Goal: Navigation & Orientation: Find specific page/section

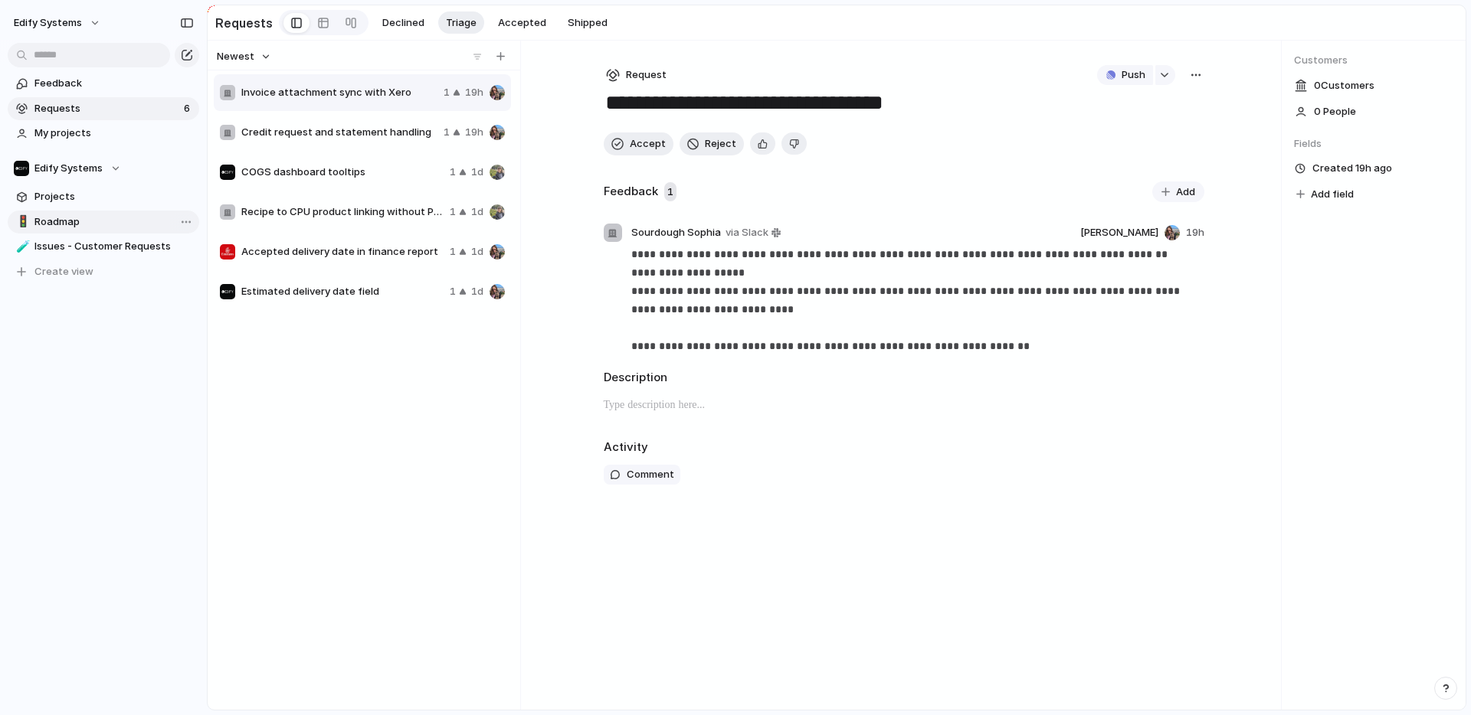
click at [59, 217] on span "Roadmap" at bounding box center [113, 221] width 159 height 15
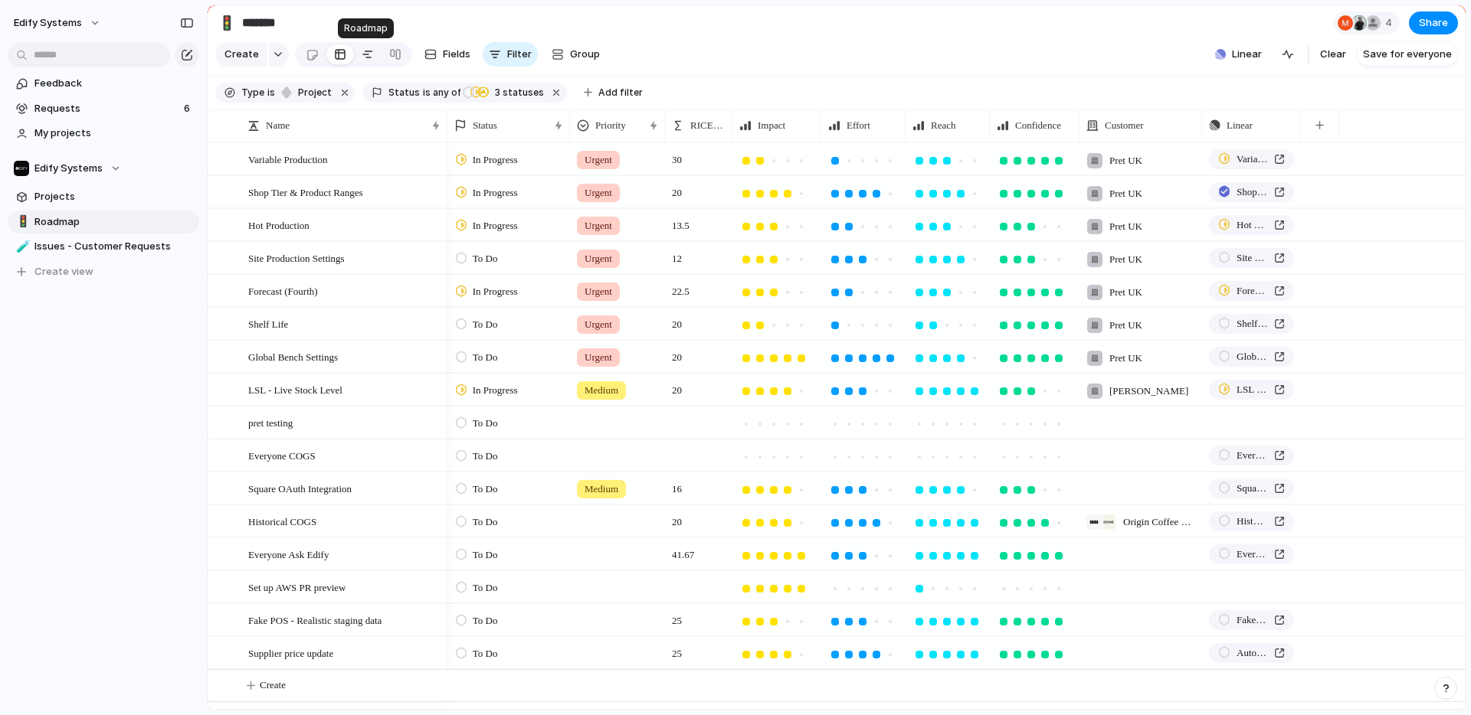
click at [355, 55] on link at bounding box center [368, 54] width 28 height 25
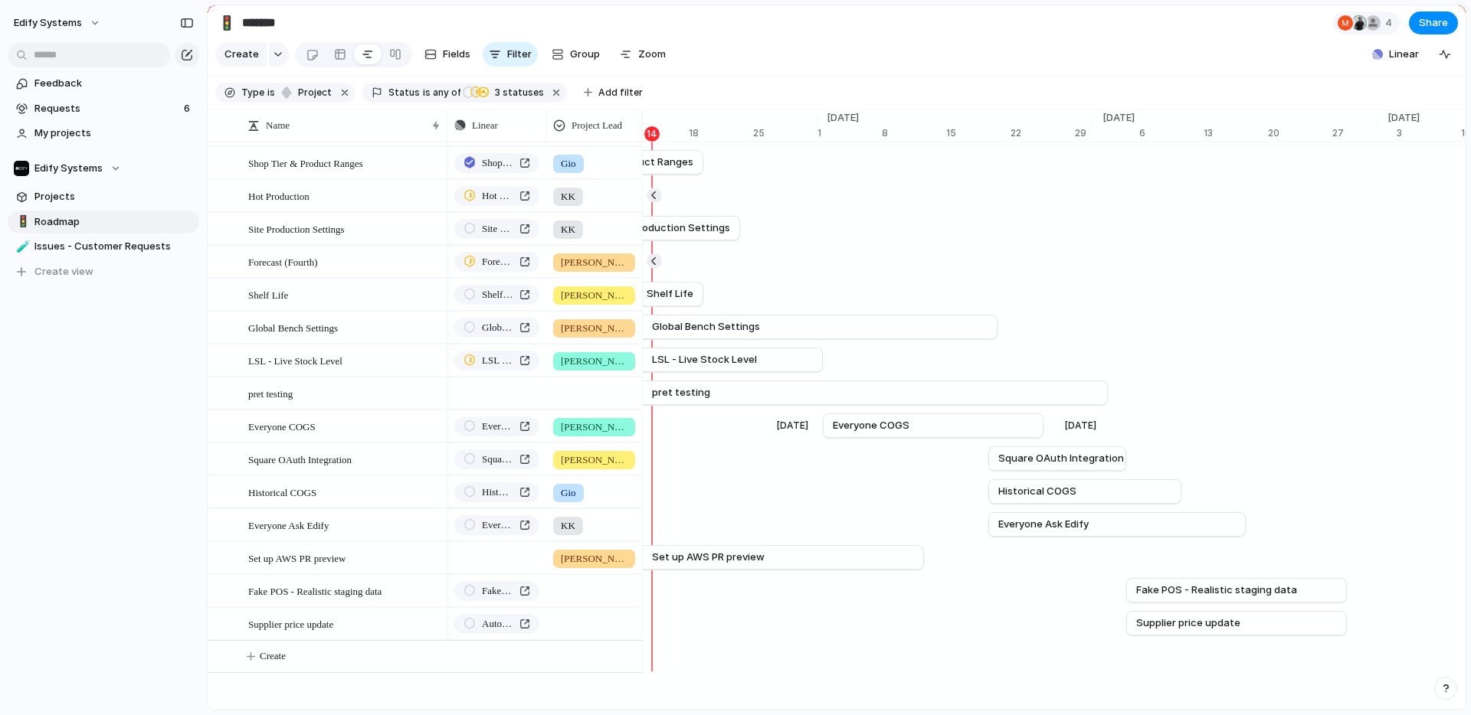
scroll to position [0, 10198]
